Goal: Task Accomplishment & Management: Manage account settings

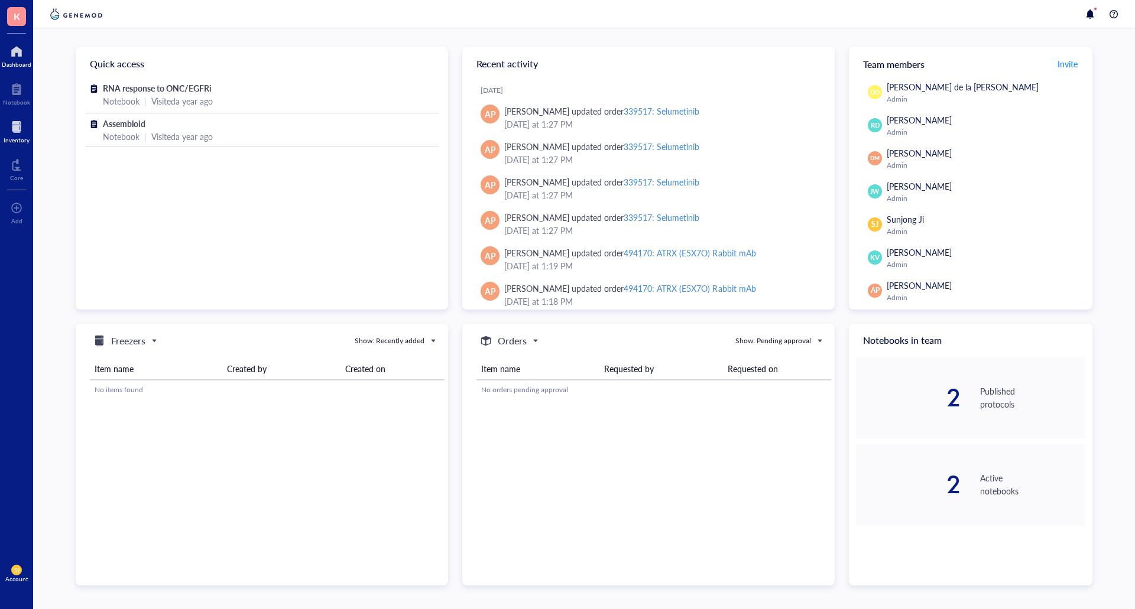
click at [22, 129] on div at bounding box center [17, 127] width 26 height 19
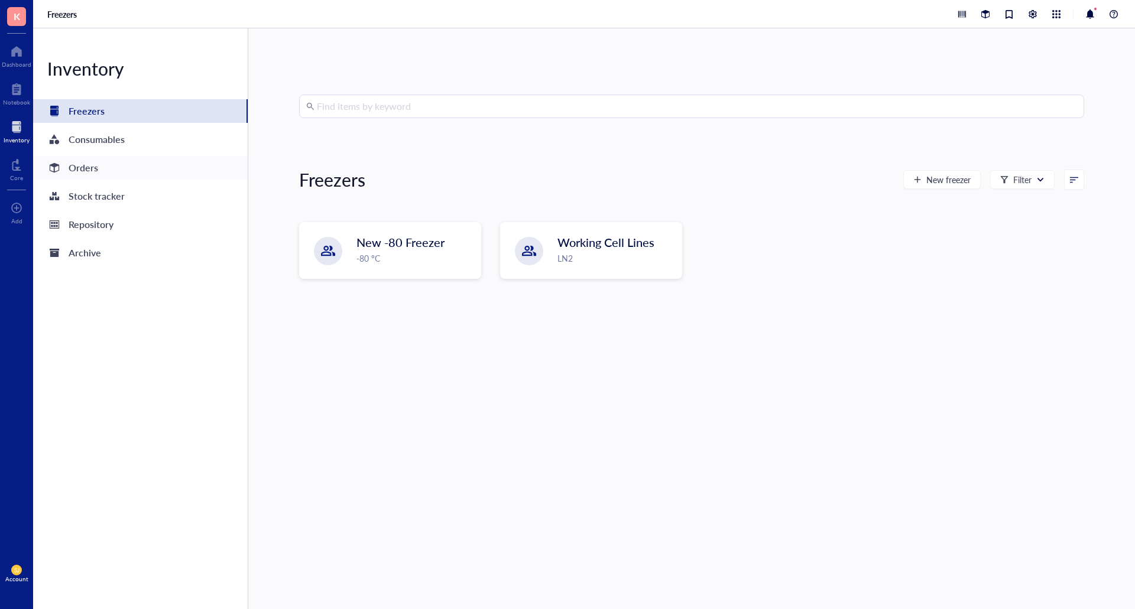
click at [106, 163] on div "Orders" at bounding box center [140, 168] width 215 height 24
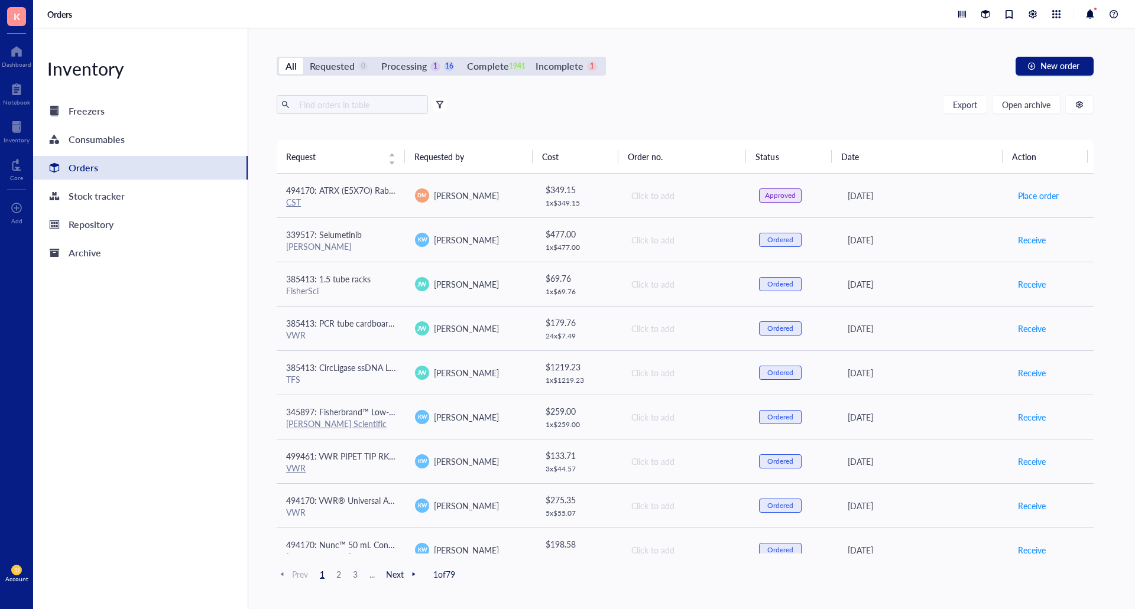
click at [436, 104] on div at bounding box center [440, 104] width 8 height 8
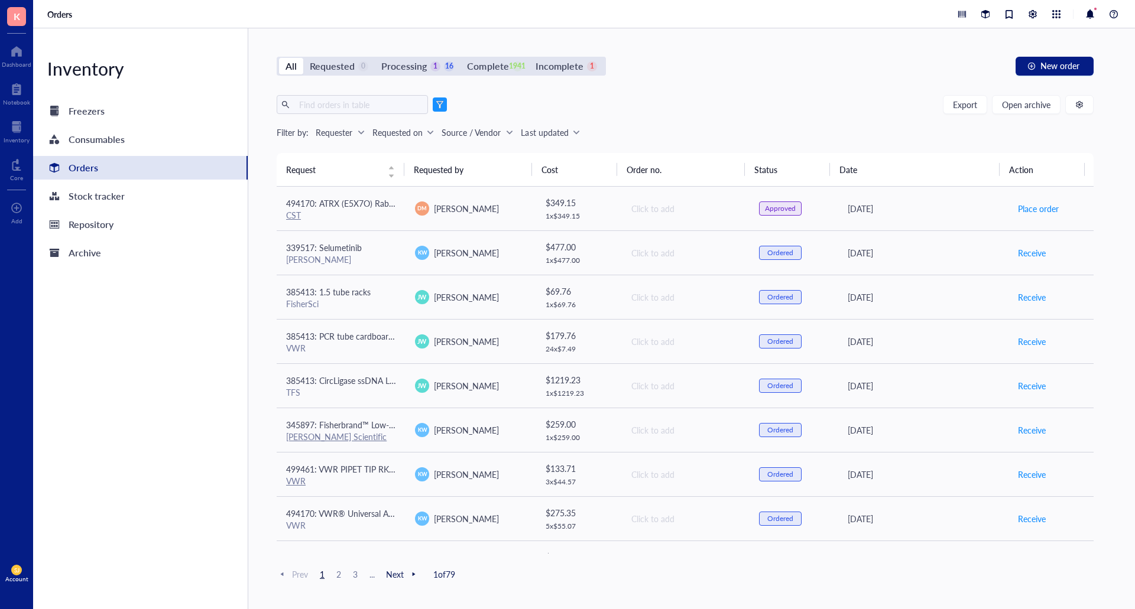
click at [332, 132] on div "Requester" at bounding box center [334, 132] width 37 height 13
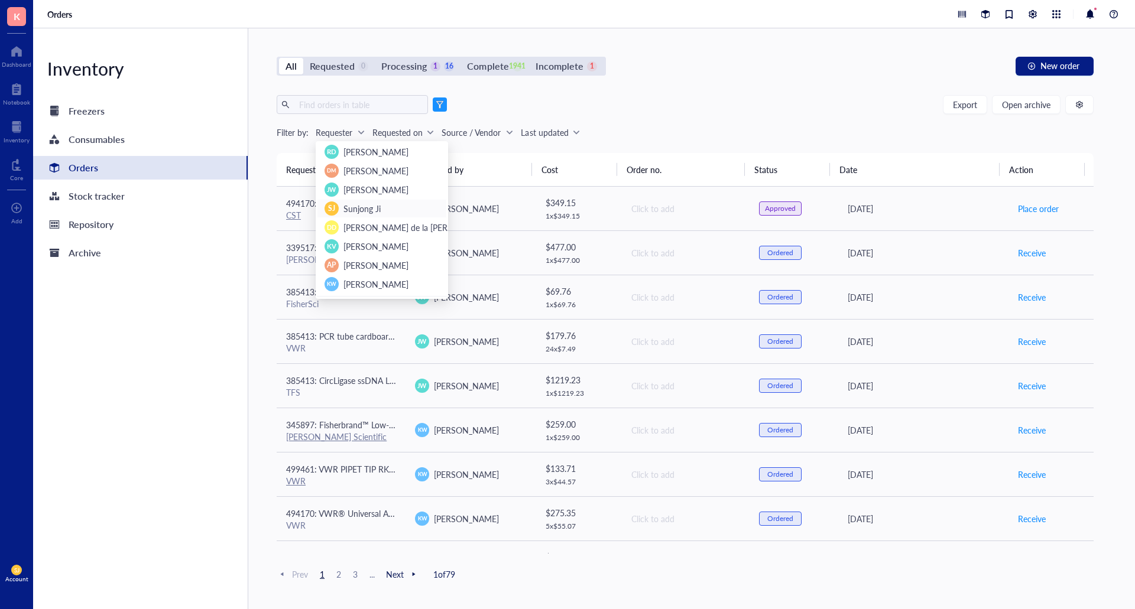
click at [380, 207] on div "SJ Sunjong Ji" at bounding box center [382, 209] width 115 height 14
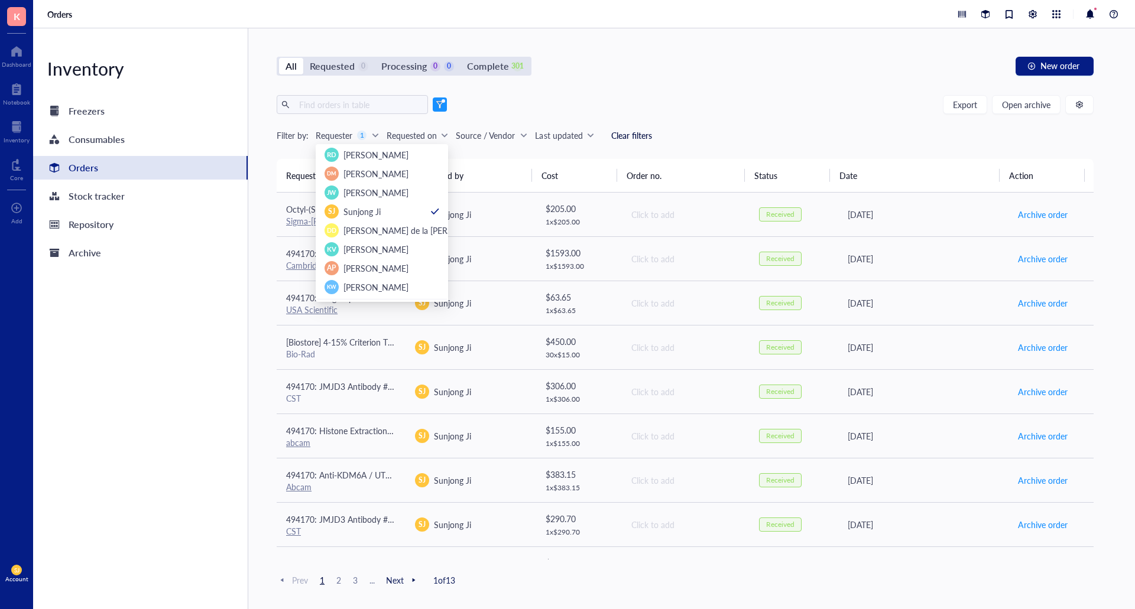
click at [698, 99] on div "Export Open archive" at bounding box center [685, 104] width 817 height 19
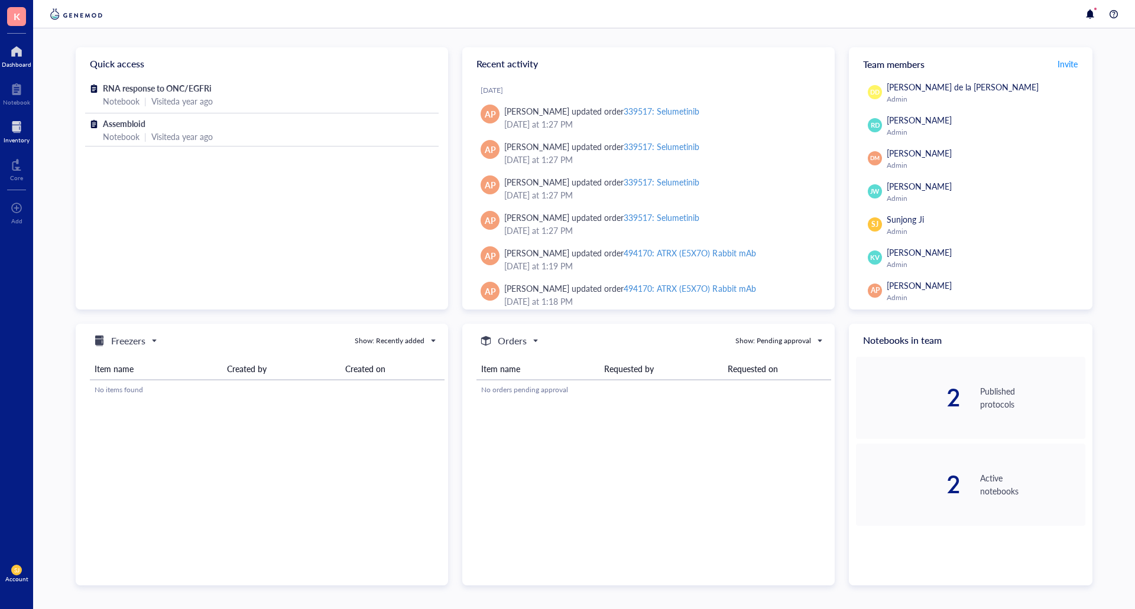
click at [22, 134] on div at bounding box center [17, 127] width 26 height 19
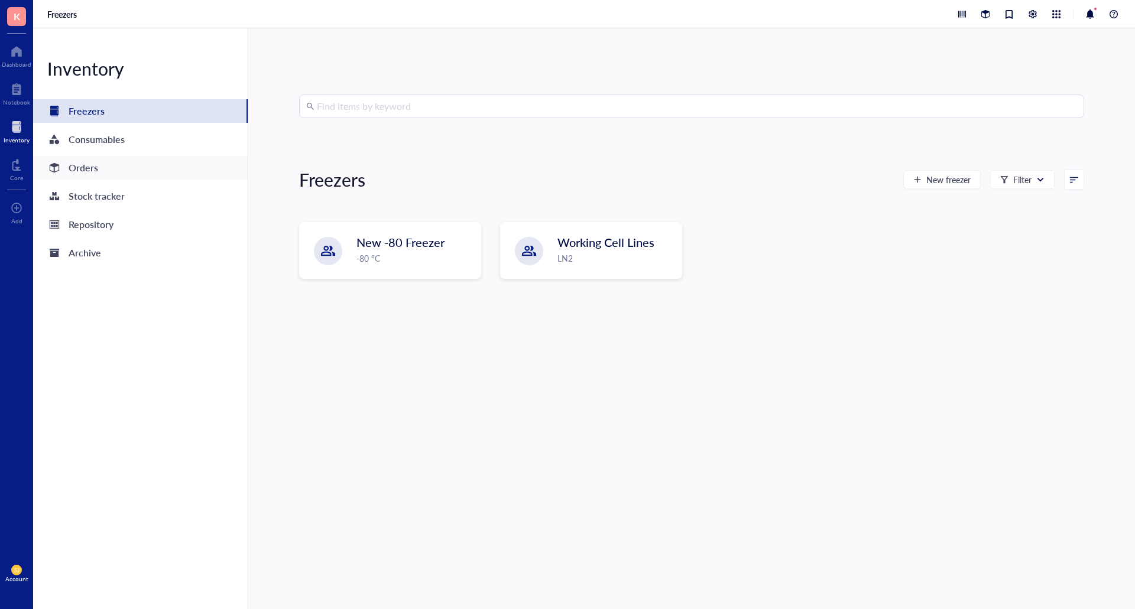
click at [107, 161] on div "Orders" at bounding box center [140, 168] width 215 height 24
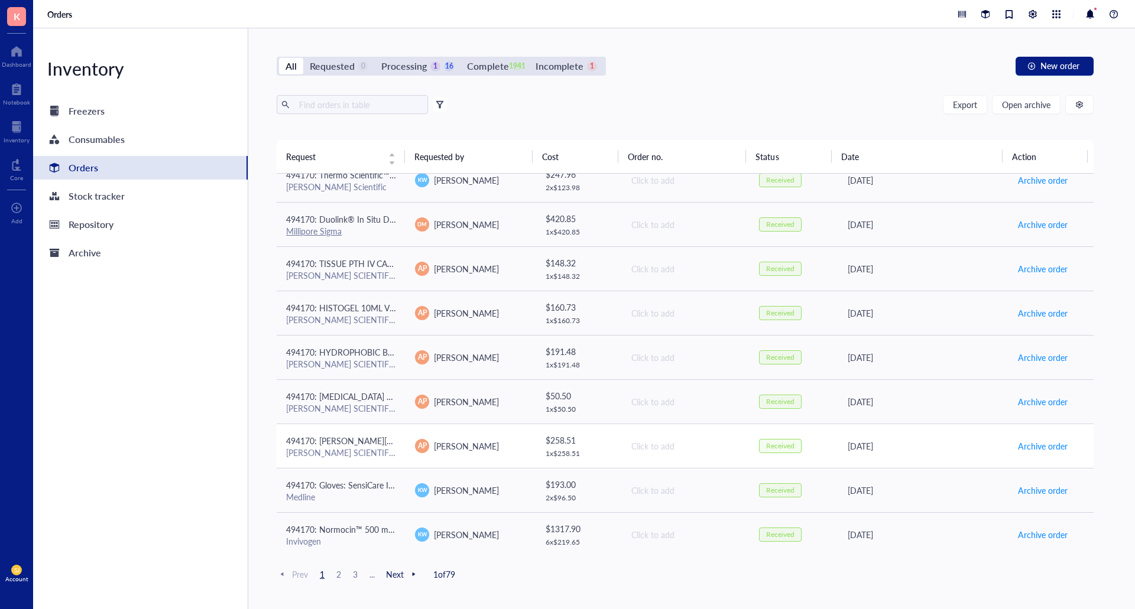
scroll to position [728, 0]
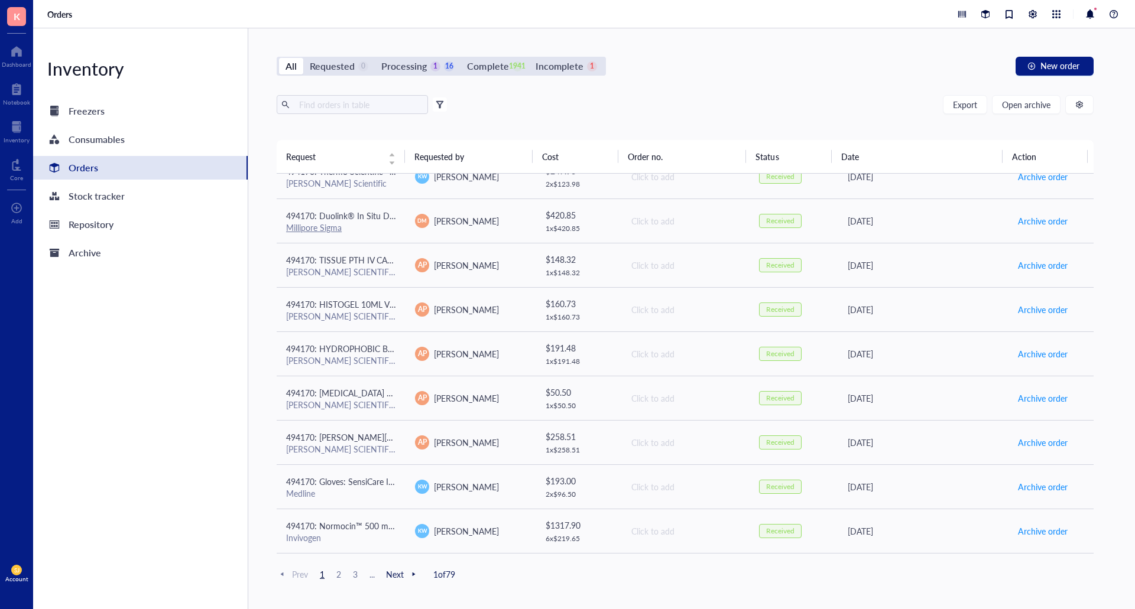
click at [337, 573] on span "2" at bounding box center [339, 574] width 14 height 11
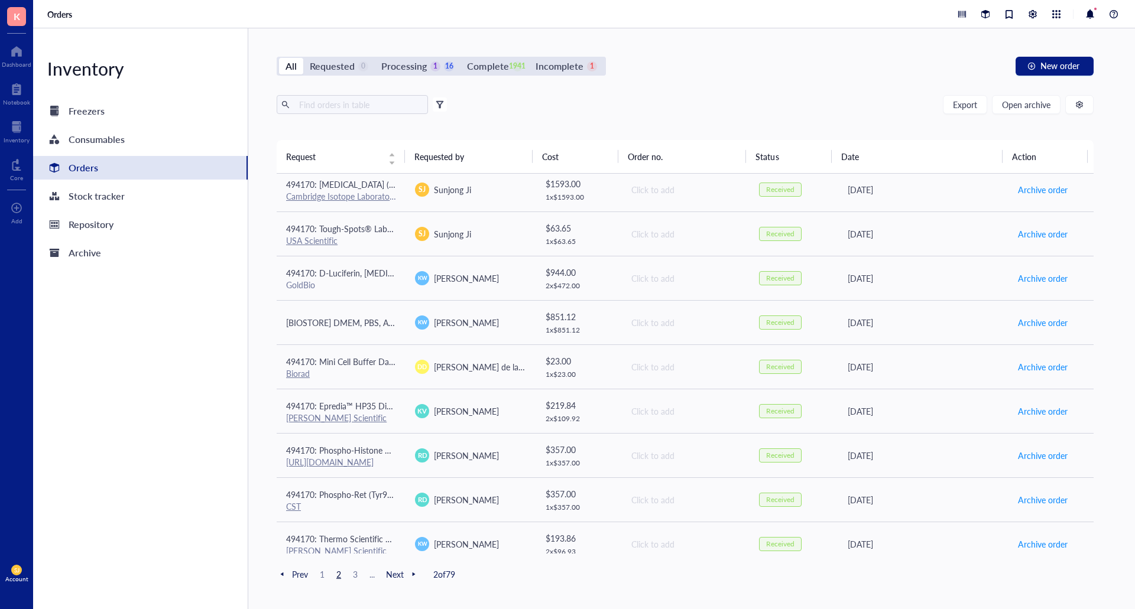
scroll to position [0, 0]
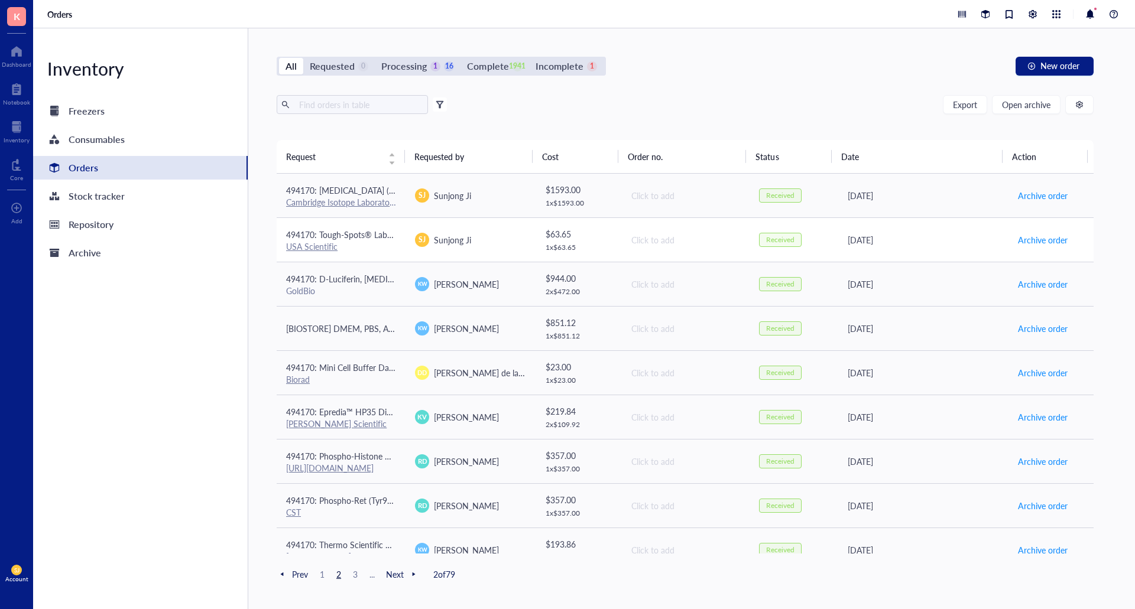
click at [527, 241] on td "SJ Sunjong Ji" at bounding box center [470, 240] width 129 height 44
